Goal: Transaction & Acquisition: Purchase product/service

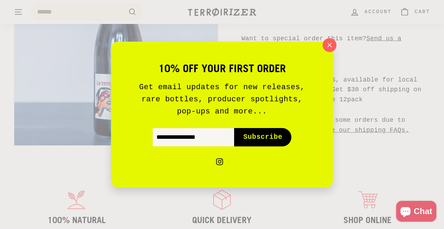
scroll to position [305, 0]
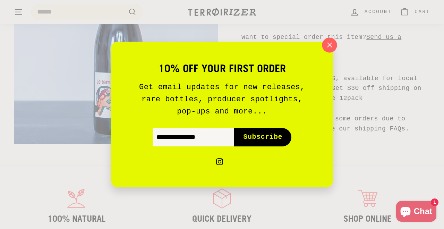
click at [332, 43] on icon "button" at bounding box center [329, 45] width 10 height 10
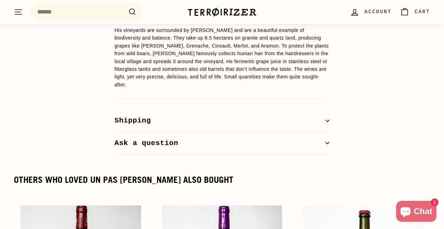
scroll to position [625, 0]
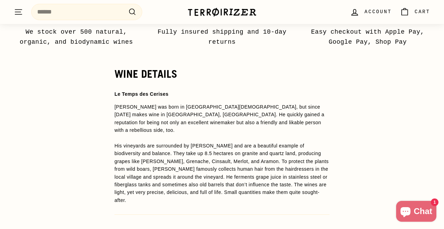
scroll to position [514, 0]
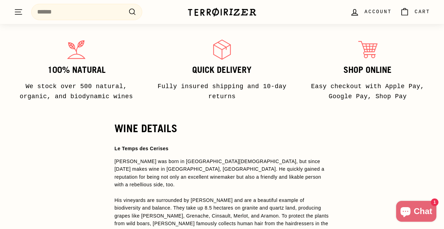
scroll to position [458, 0]
